Goal: Information Seeking & Learning: Learn about a topic

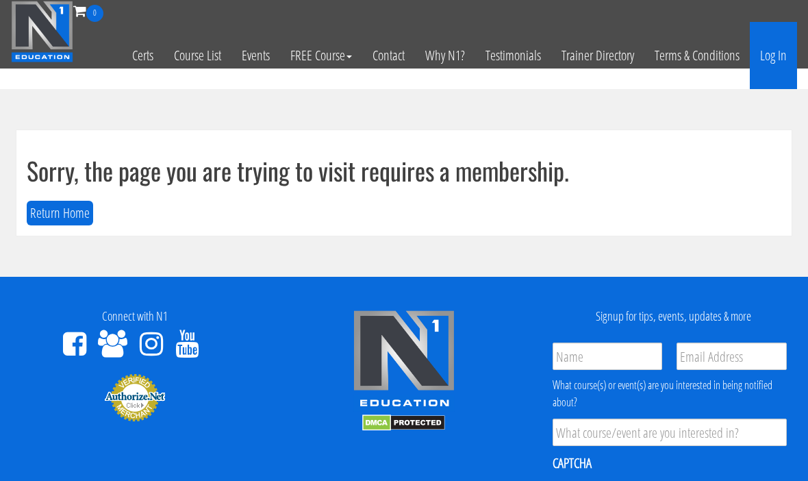
click at [772, 62] on link "Log In" at bounding box center [773, 55] width 47 height 67
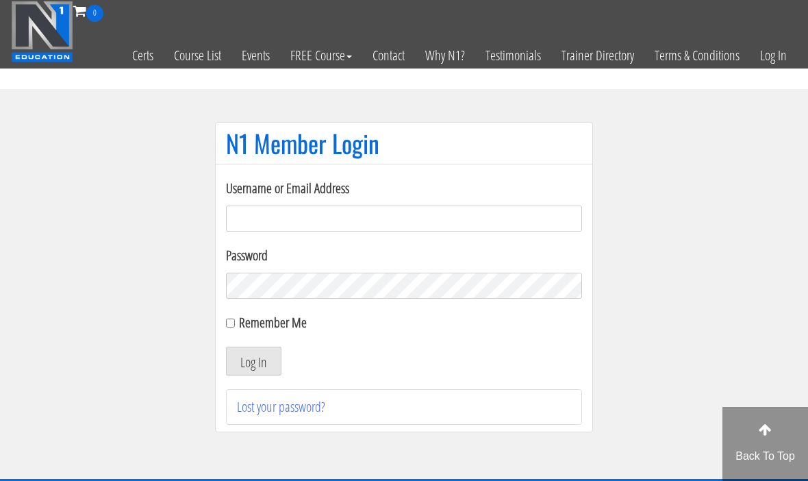
scroll to position [105, 0]
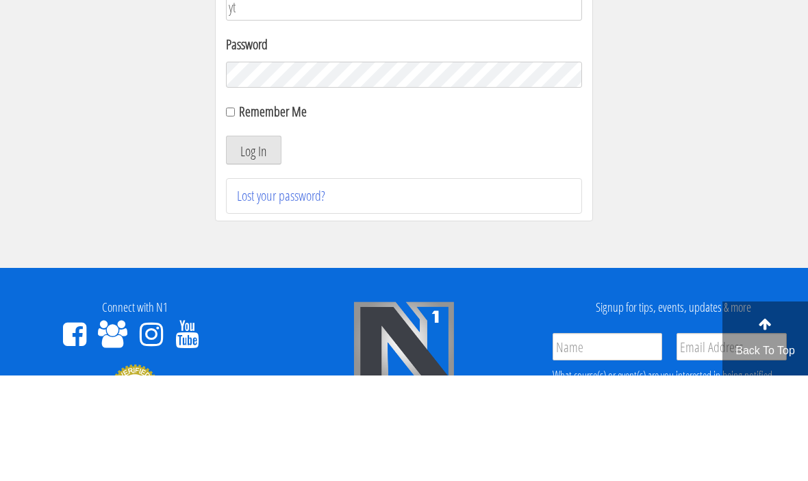
type input "y"
type input "Tmg77920@gmail.com"
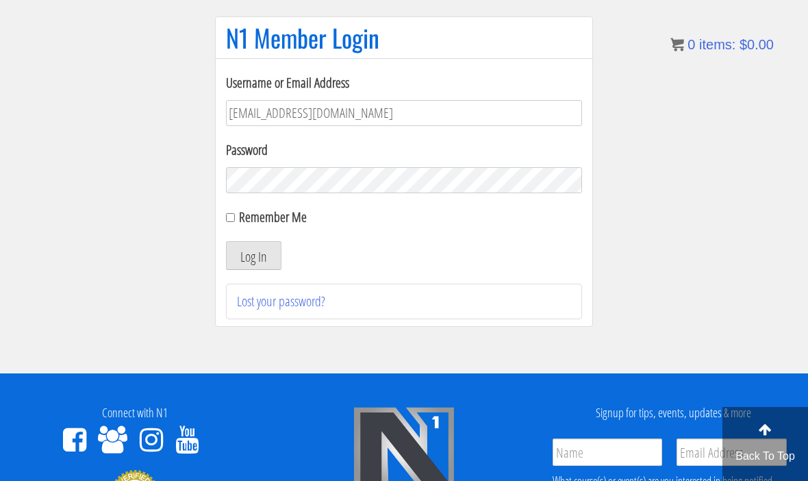
scroll to position [105, 0]
click at [235, 220] on input "Remember Me" at bounding box center [230, 218] width 9 height 9
checkbox input "true"
click at [253, 266] on button "Log In" at bounding box center [253, 256] width 55 height 29
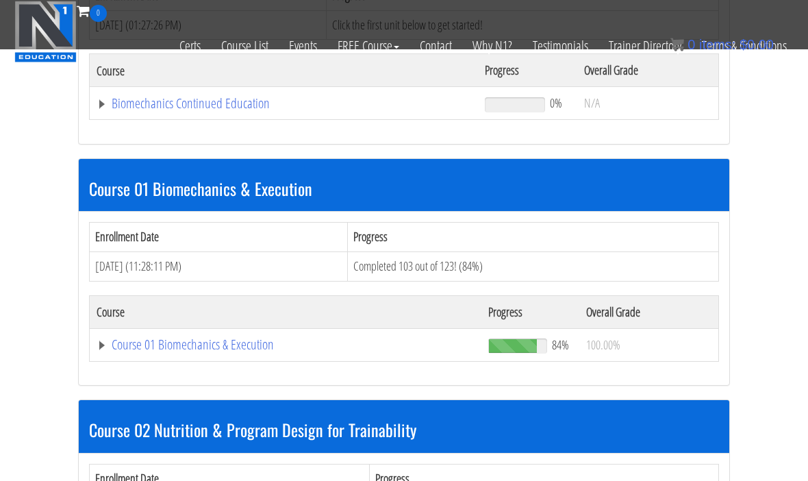
scroll to position [347, 0]
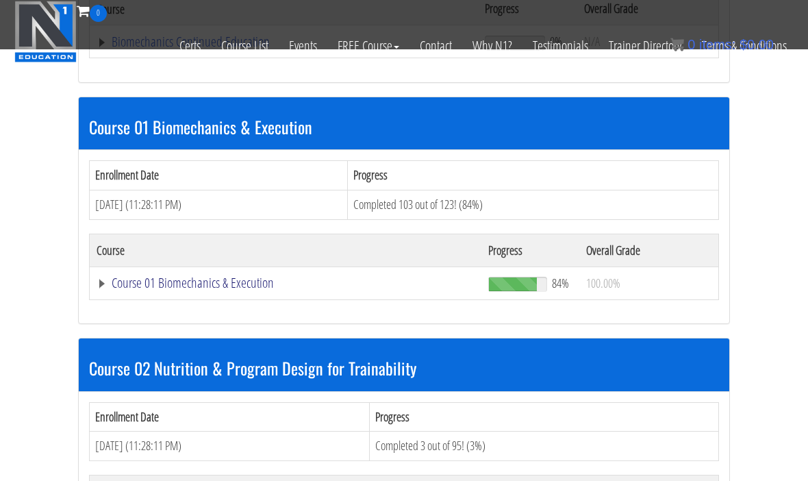
click at [262, 49] on link "Course 01 Biomechanics & Execution" at bounding box center [284, 42] width 374 height 14
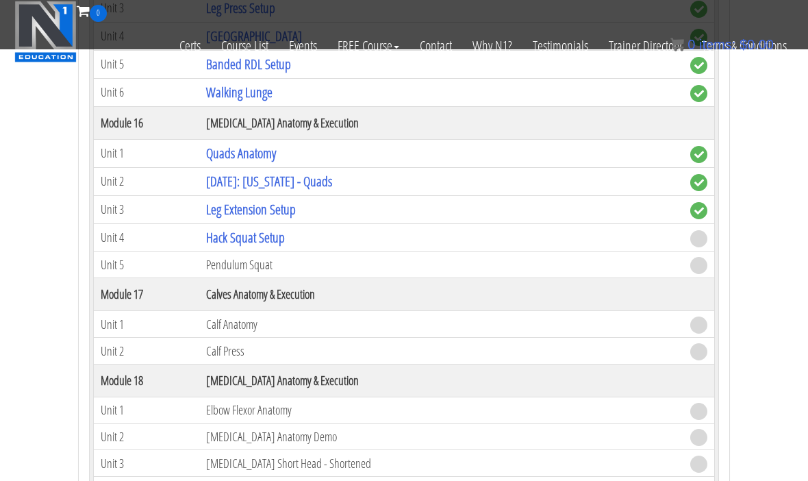
scroll to position [3869, 0]
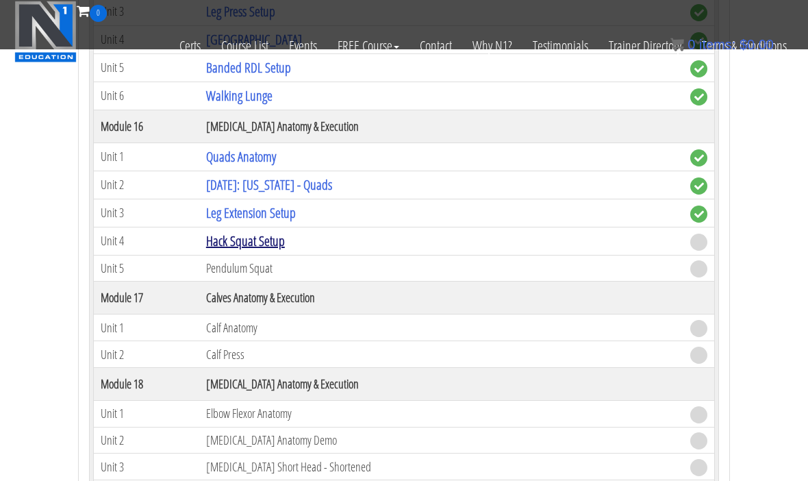
click at [257, 241] on link "Hack Squat Setup" at bounding box center [245, 240] width 79 height 18
